Goal: Task Accomplishment & Management: Manage account settings

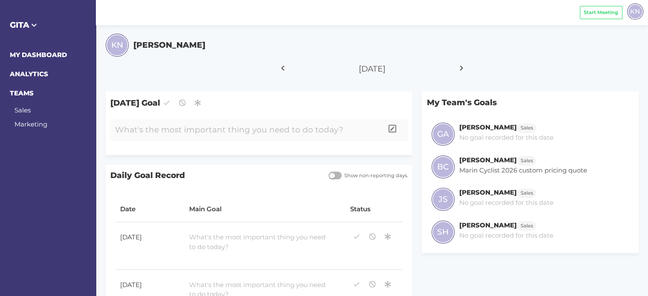
click at [259, 134] on div at bounding box center [246, 130] width 273 height 22
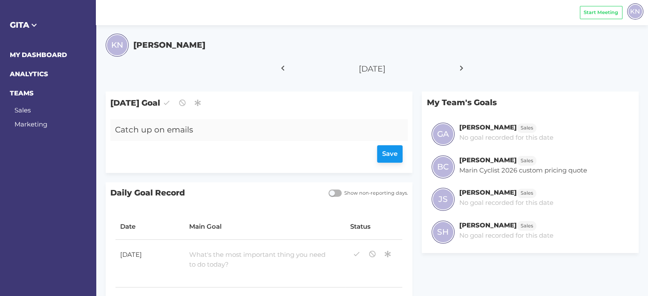
click at [392, 153] on div "Save" at bounding box center [258, 154] width 287 height 17
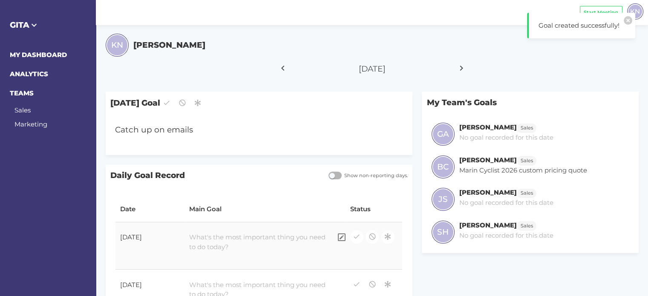
click at [202, 241] on div at bounding box center [257, 242] width 147 height 29
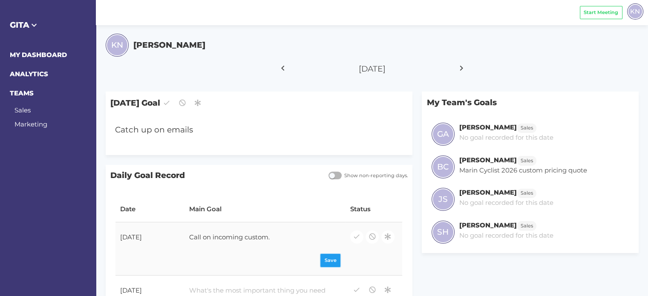
click at [327, 261] on div "Save" at bounding box center [264, 260] width 151 height 13
click at [354, 235] on icon "button" at bounding box center [357, 236] width 8 height 11
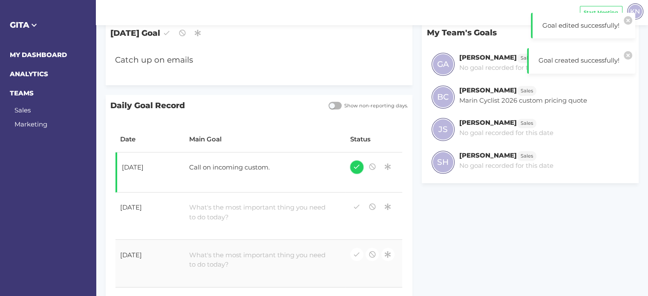
scroll to position [85, 0]
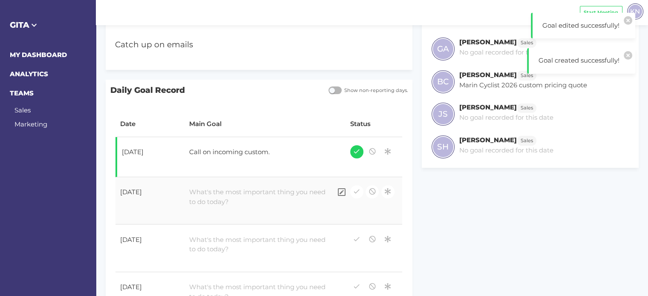
click at [233, 203] on div at bounding box center [257, 197] width 147 height 29
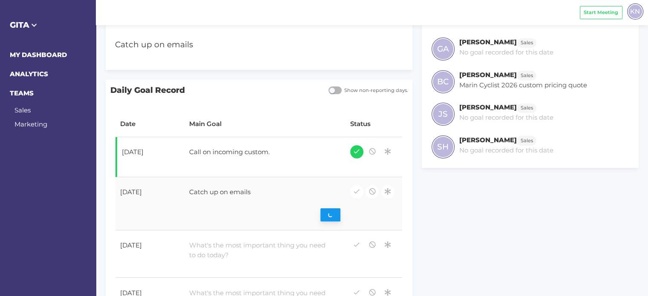
click at [332, 212] on div "Save" at bounding box center [264, 215] width 151 height 13
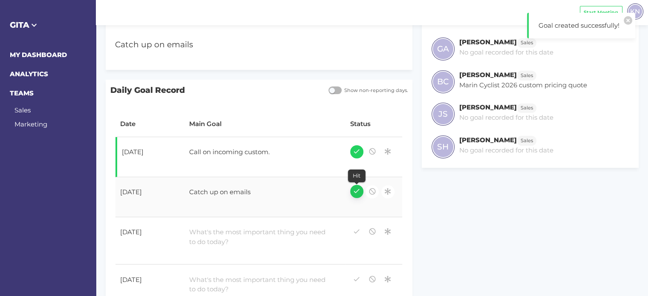
click at [357, 191] on icon "button" at bounding box center [357, 190] width 8 height 11
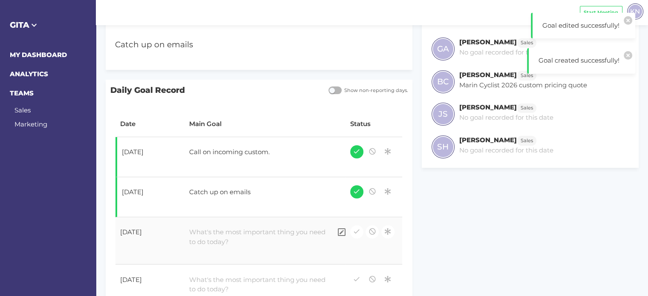
click at [243, 235] on div at bounding box center [257, 237] width 147 height 29
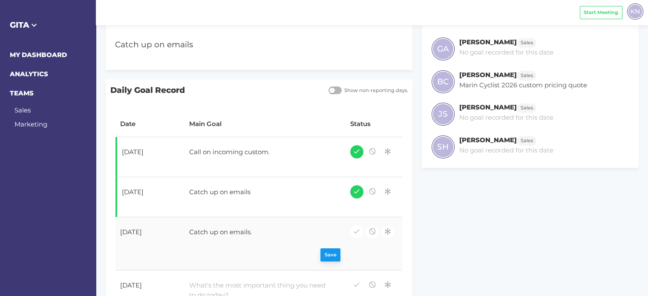
click at [330, 255] on div "Save" at bounding box center [264, 255] width 151 height 13
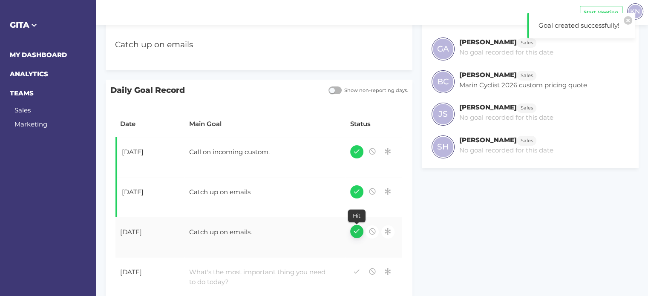
click at [358, 235] on icon "button" at bounding box center [357, 230] width 8 height 11
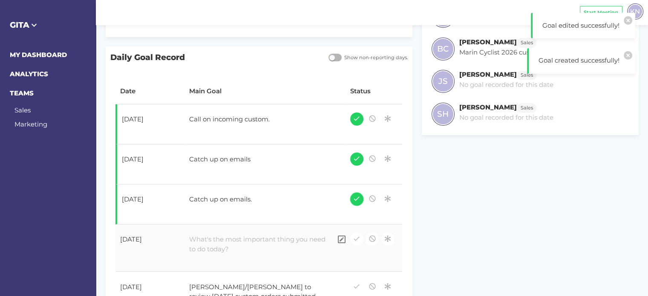
scroll to position [128, 0]
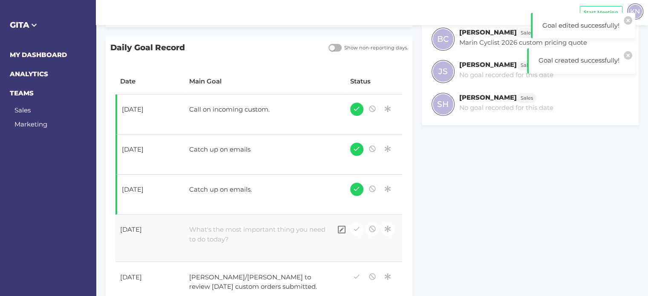
click at [215, 229] on div at bounding box center [257, 234] width 147 height 29
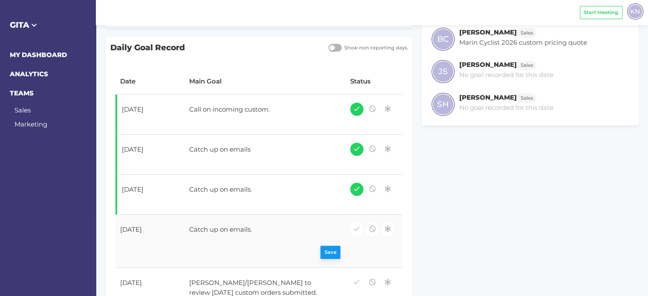
click at [337, 252] on div "Save" at bounding box center [264, 252] width 151 height 13
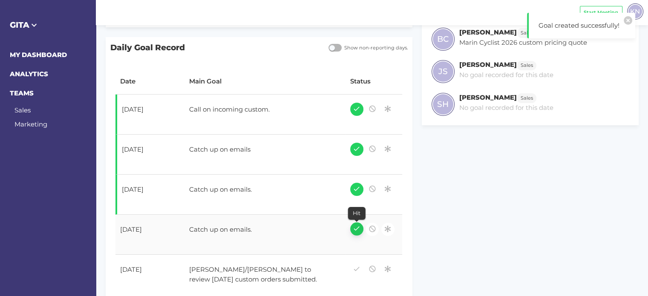
click at [354, 229] on icon "button" at bounding box center [357, 228] width 8 height 11
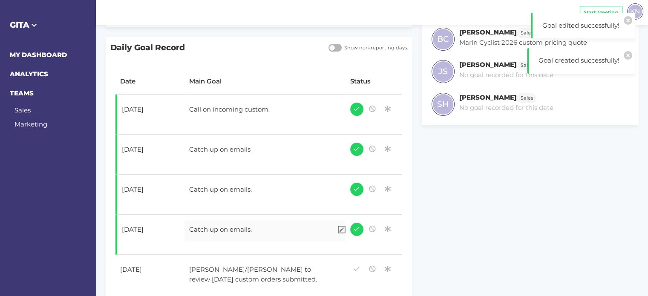
click at [241, 230] on div "Catch up on emails." at bounding box center [257, 230] width 147 height 21
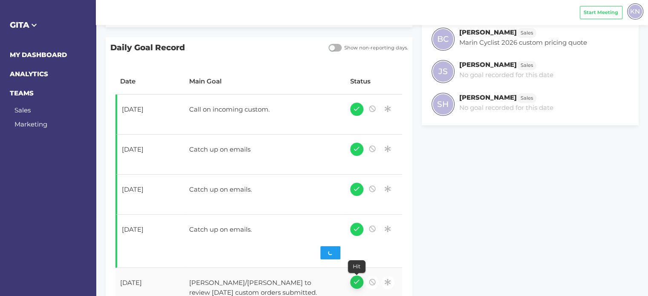
click at [357, 282] on icon "button" at bounding box center [357, 281] width 8 height 11
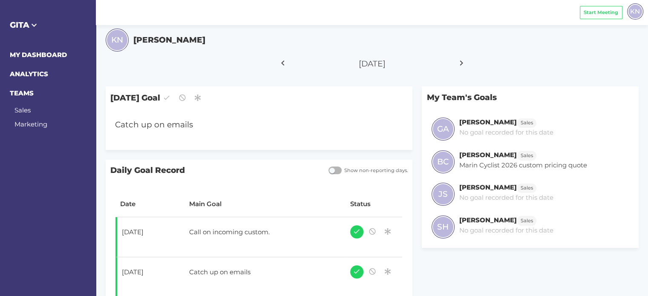
scroll to position [0, 0]
